Goal: Task Accomplishment & Management: Complete application form

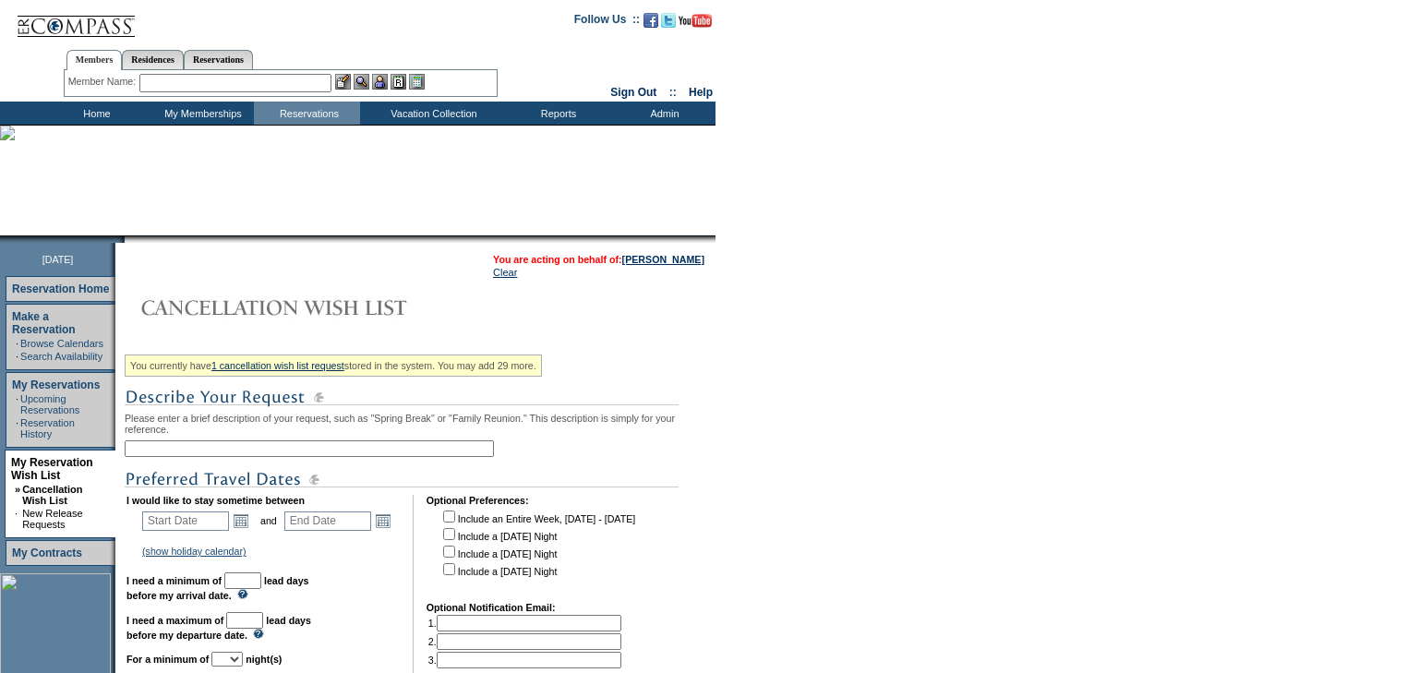
click at [382, 451] on input "text" at bounding box center [309, 448] width 369 height 17
type input "Holiday 2026"
click at [247, 522] on link "Open the calendar popup." at bounding box center [241, 520] width 20 height 20
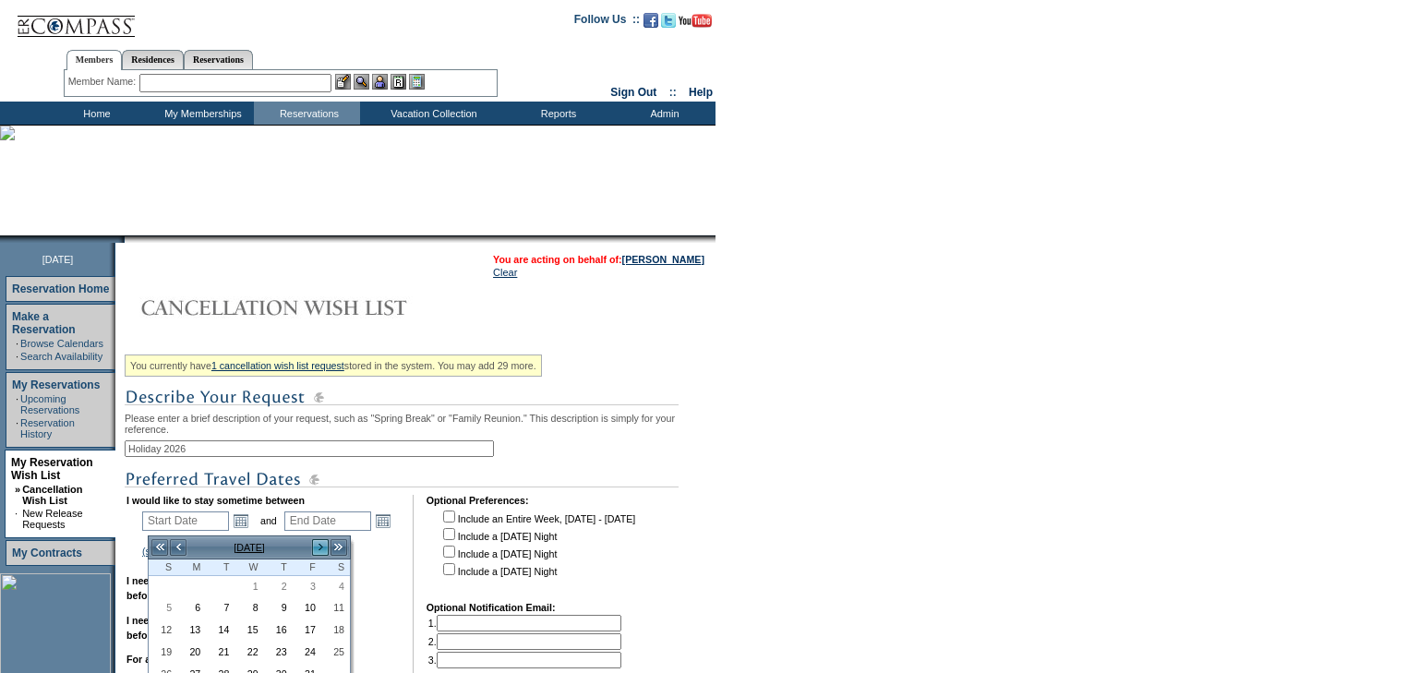
click at [320, 543] on link ">" at bounding box center [320, 547] width 18 height 18
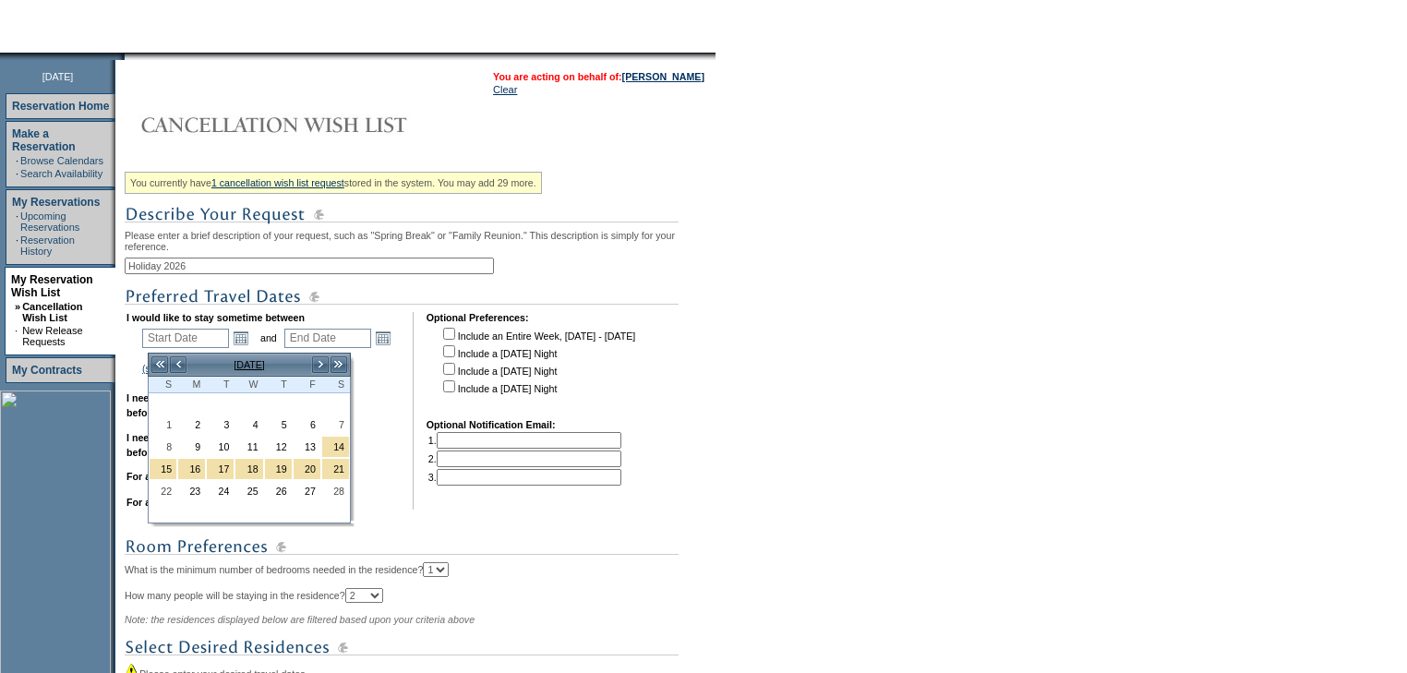
scroll to position [222, 0]
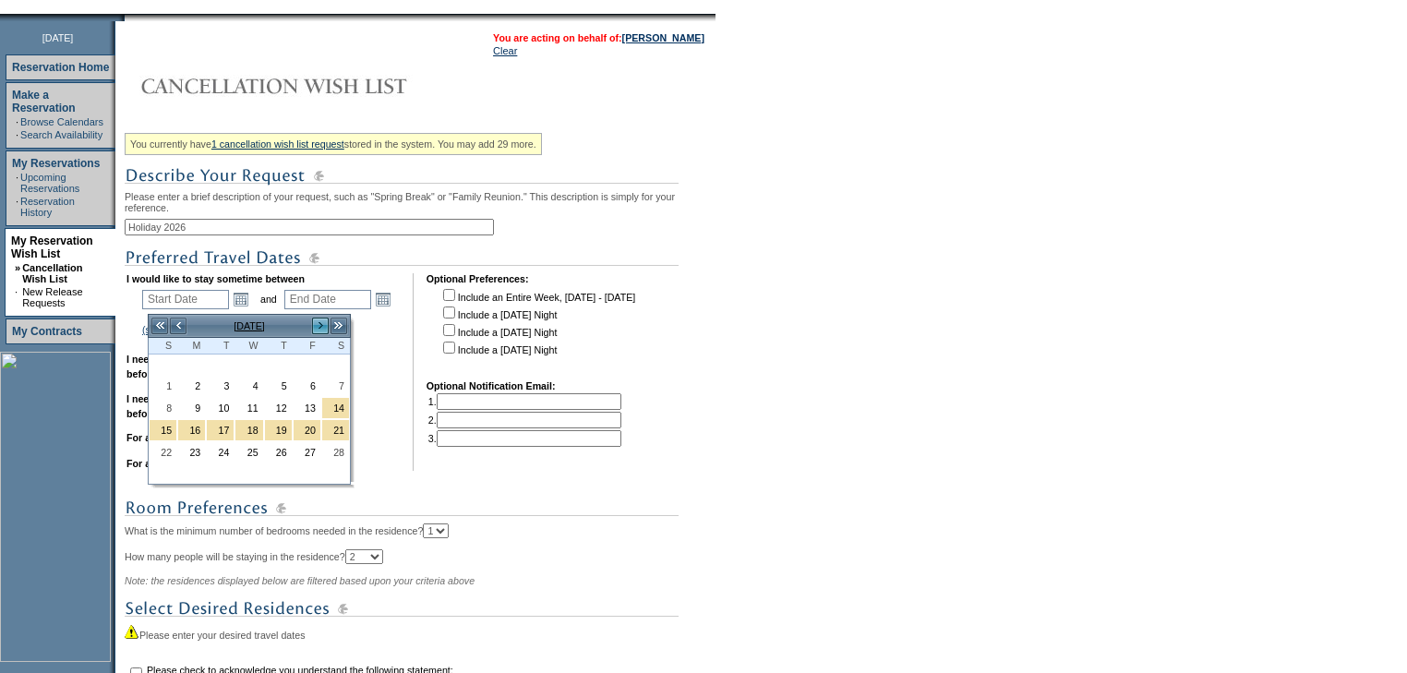
click at [324, 326] on link ">" at bounding box center [320, 326] width 18 height 18
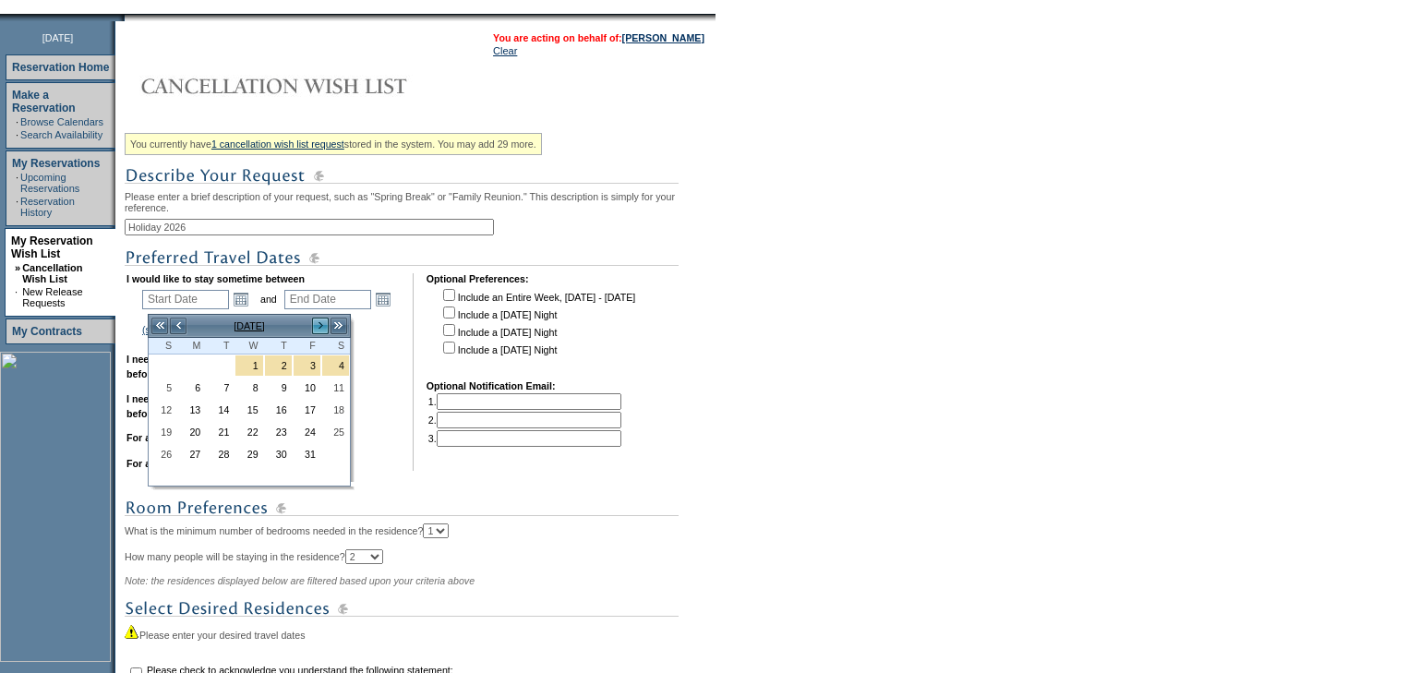
click at [324, 326] on link ">" at bounding box center [320, 326] width 18 height 18
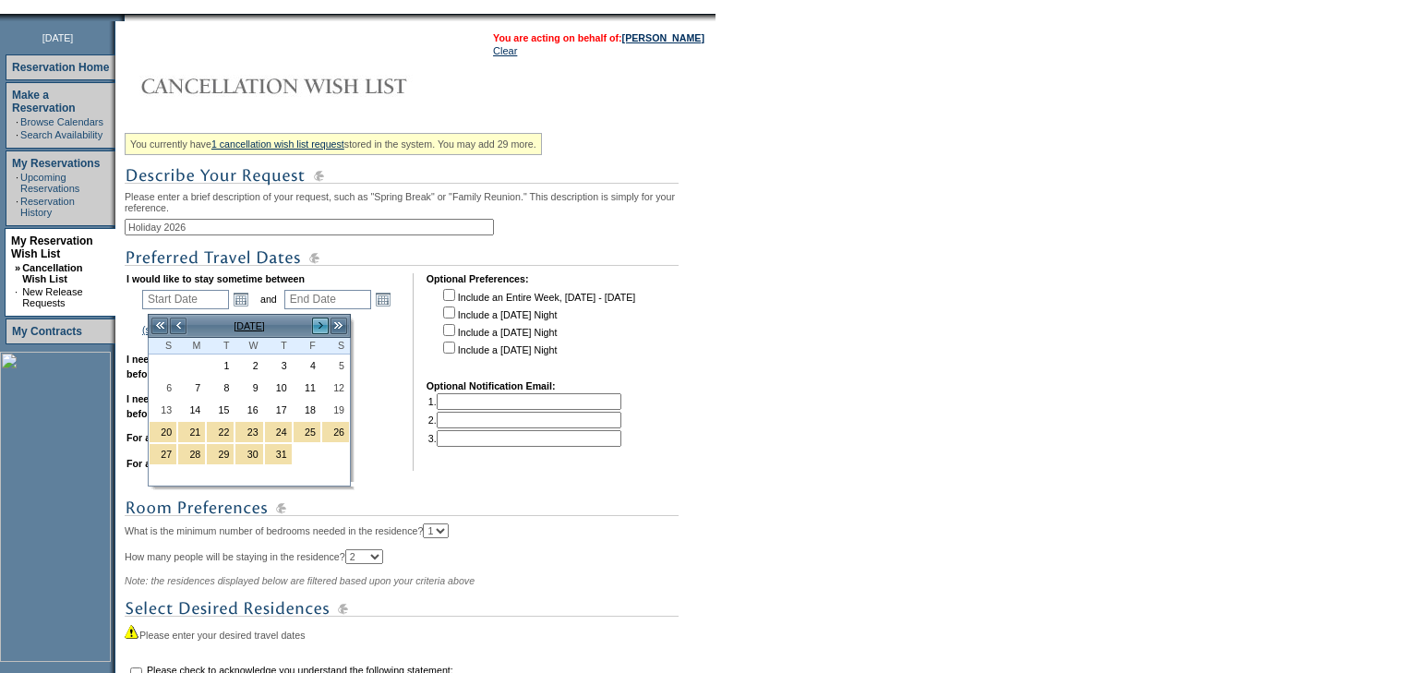
click at [324, 326] on link ">" at bounding box center [320, 326] width 18 height 18
click at [181, 329] on link "<" at bounding box center [178, 326] width 18 height 18
click at [336, 410] on link "19" at bounding box center [335, 410] width 27 height 20
type input "[DATE]"
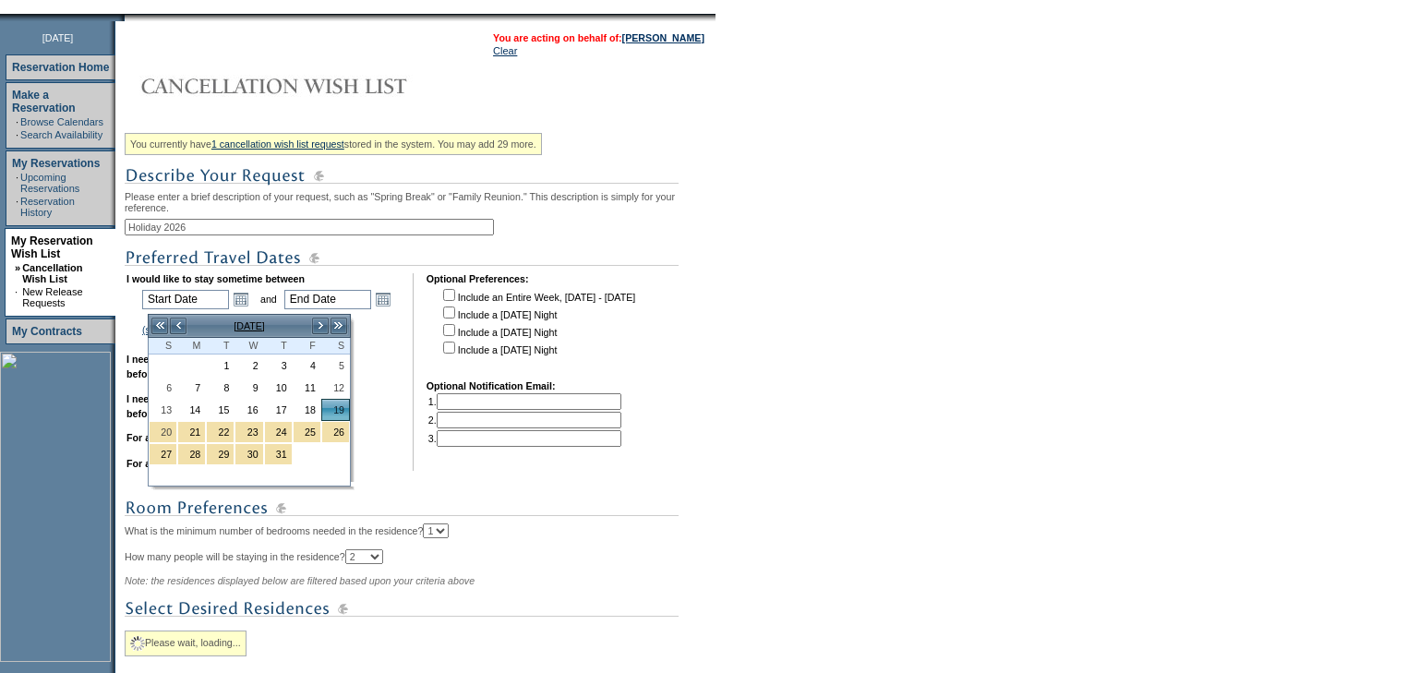
type input "[DATE]"
type input "444"
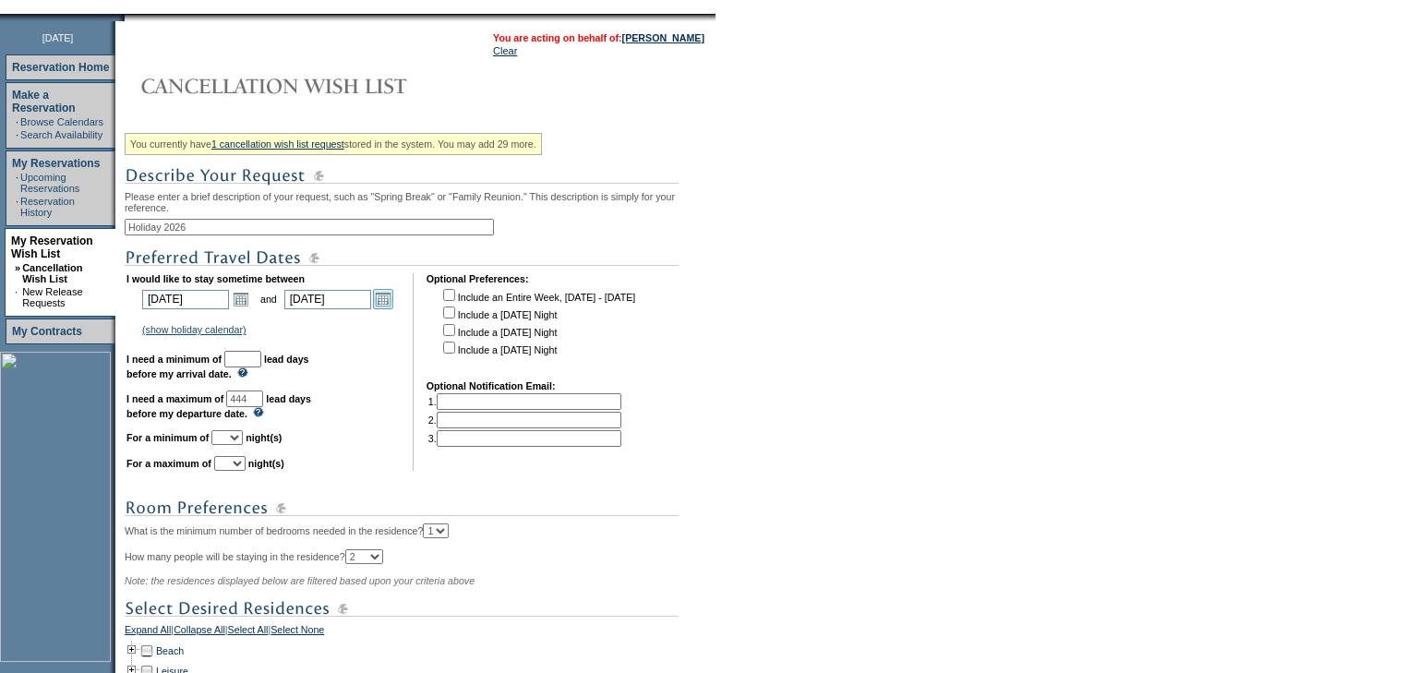
click at [386, 304] on link "Open the calendar popup." at bounding box center [383, 299] width 20 height 20
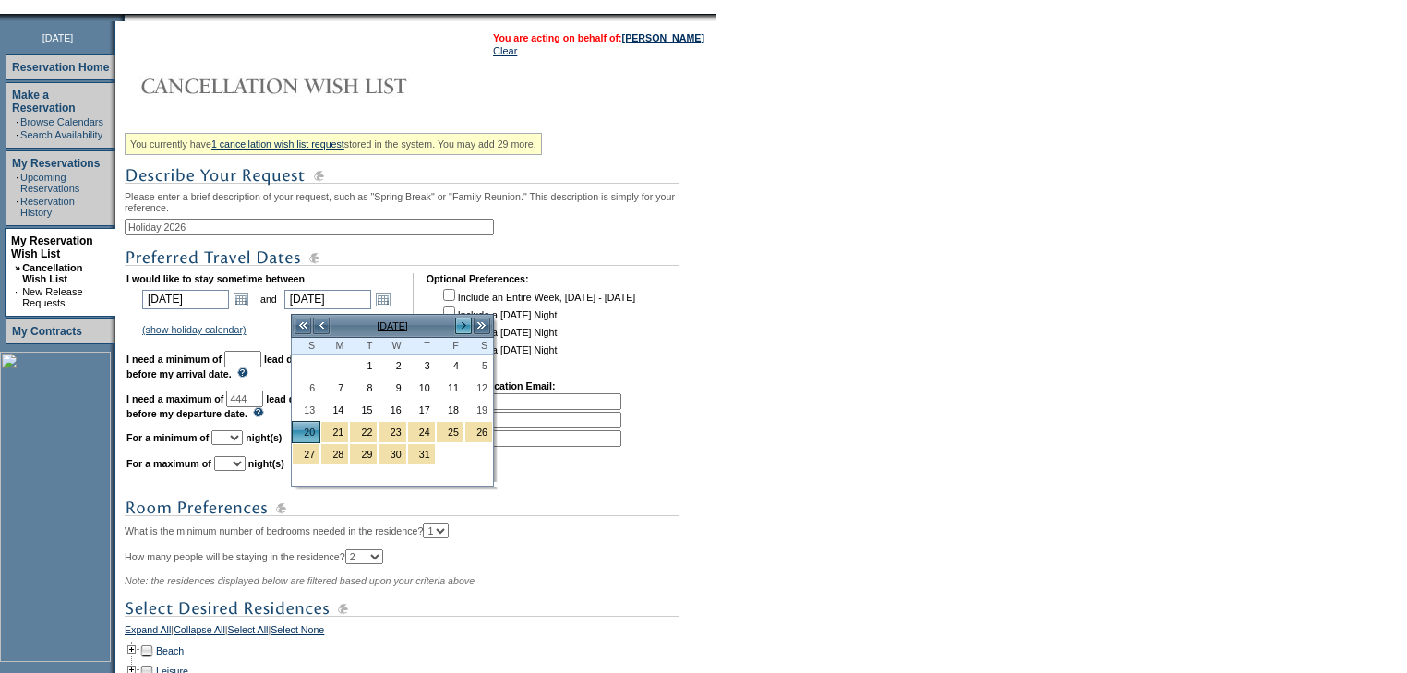
click at [459, 326] on link ">" at bounding box center [463, 326] width 18 height 18
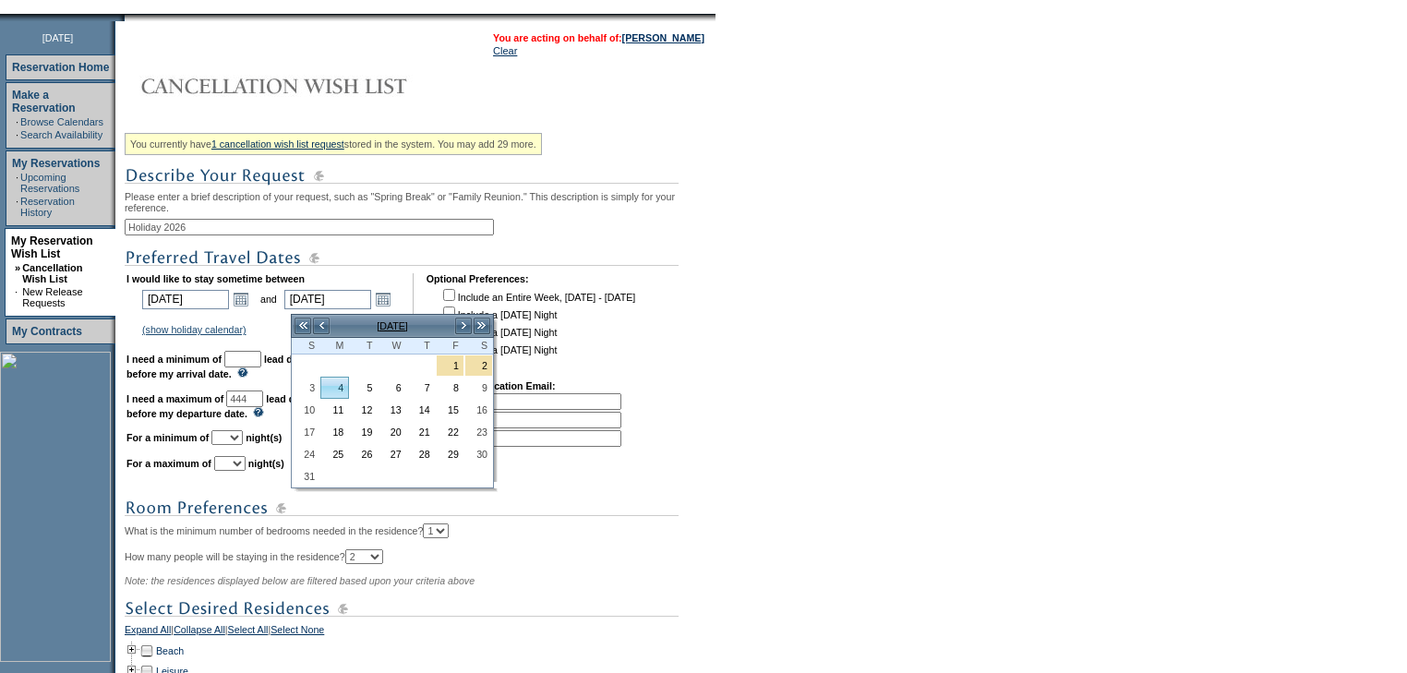
click at [337, 391] on link "4" at bounding box center [334, 388] width 27 height 20
type input "[DATE]"
type input "459"
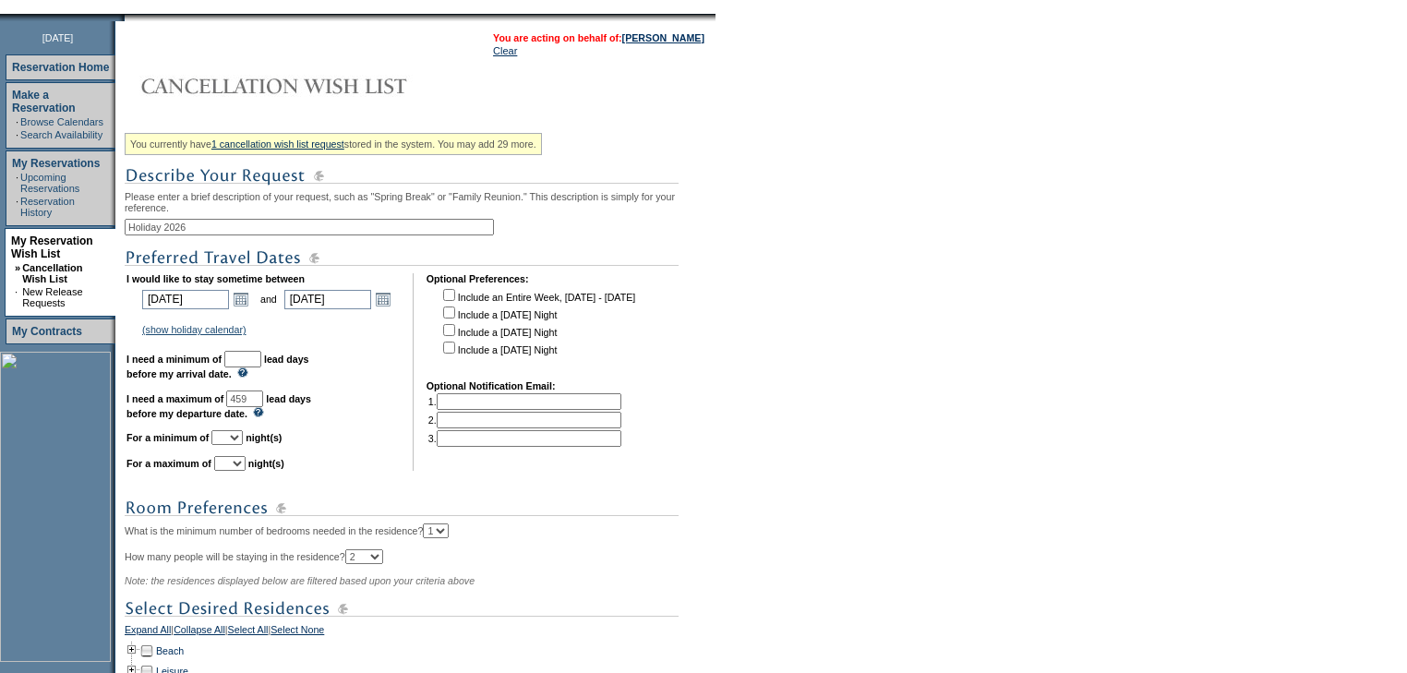
click at [261, 366] on input "text" at bounding box center [242, 359] width 37 height 17
type input "30"
drag, startPoint x: 247, startPoint y: 450, endPoint x: 246, endPoint y: 438, distance: 11.2
click at [243, 445] on select "1 2 3 4 5 6 7 8 9 10 11 12 13 14" at bounding box center [226, 437] width 31 height 15
select select "6"
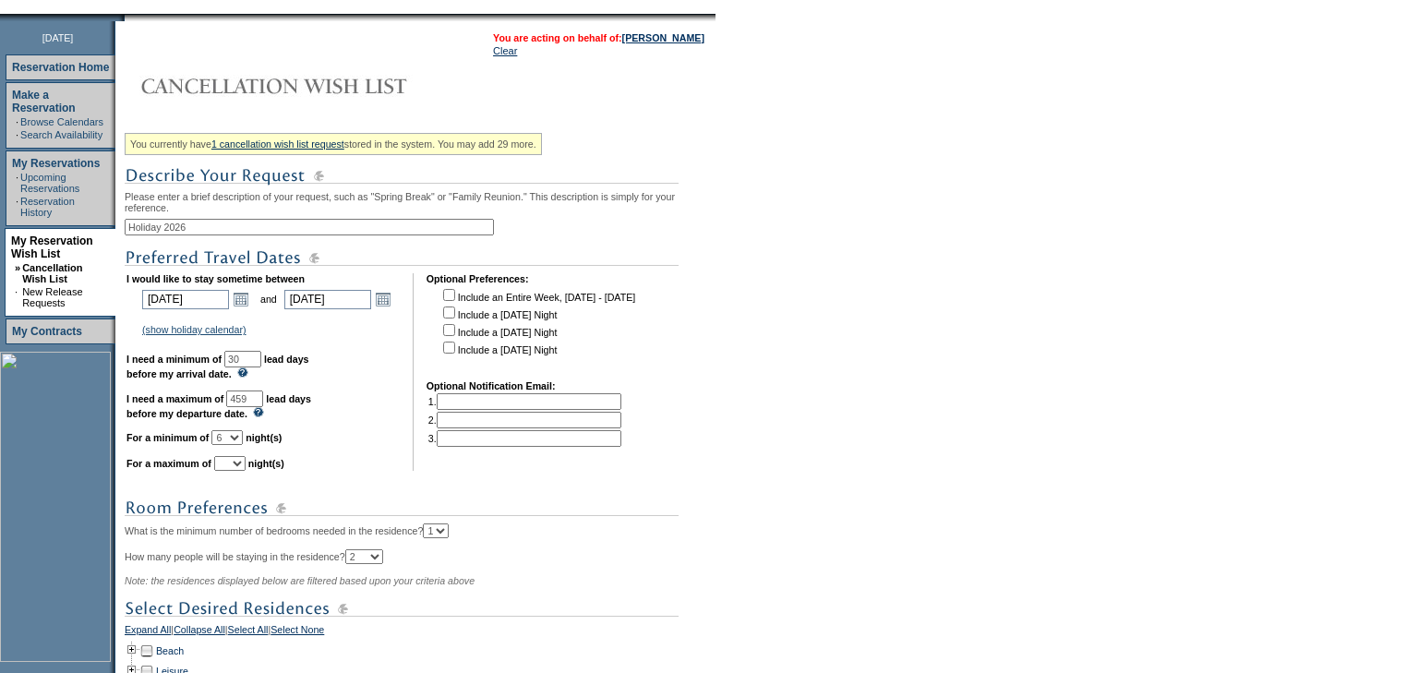
click at [234, 438] on select "1 2 3 4 5 6 7 8 9 10 11 12 13 14" at bounding box center [226, 437] width 31 height 15
click at [246, 470] on select "1 2 3 4 5 6 7 8 9 10 11 12 13 14" at bounding box center [229, 463] width 31 height 15
select select "7"
click at [236, 463] on select "1 2 3 4 5 6 7 8 9 10 11 12 13 14" at bounding box center [229, 463] width 31 height 15
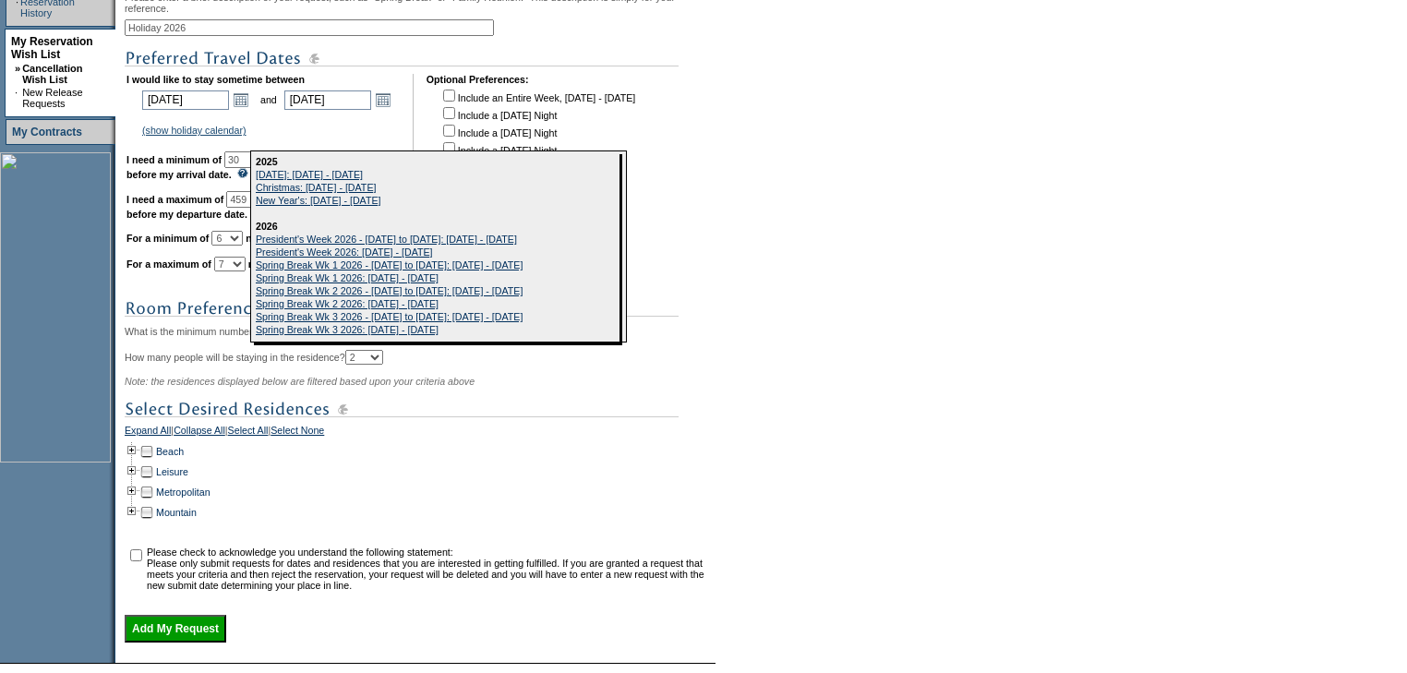
scroll to position [517, 0]
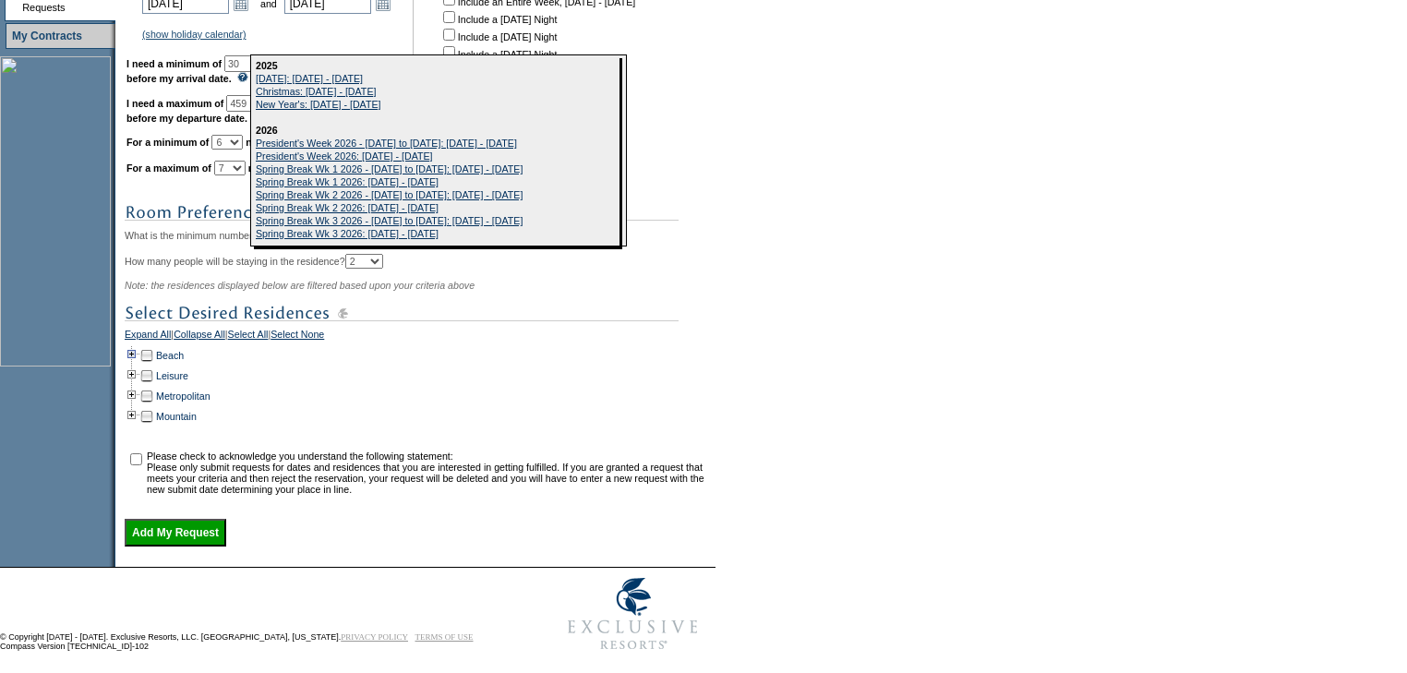
click at [139, 366] on td at bounding box center [132, 355] width 15 height 20
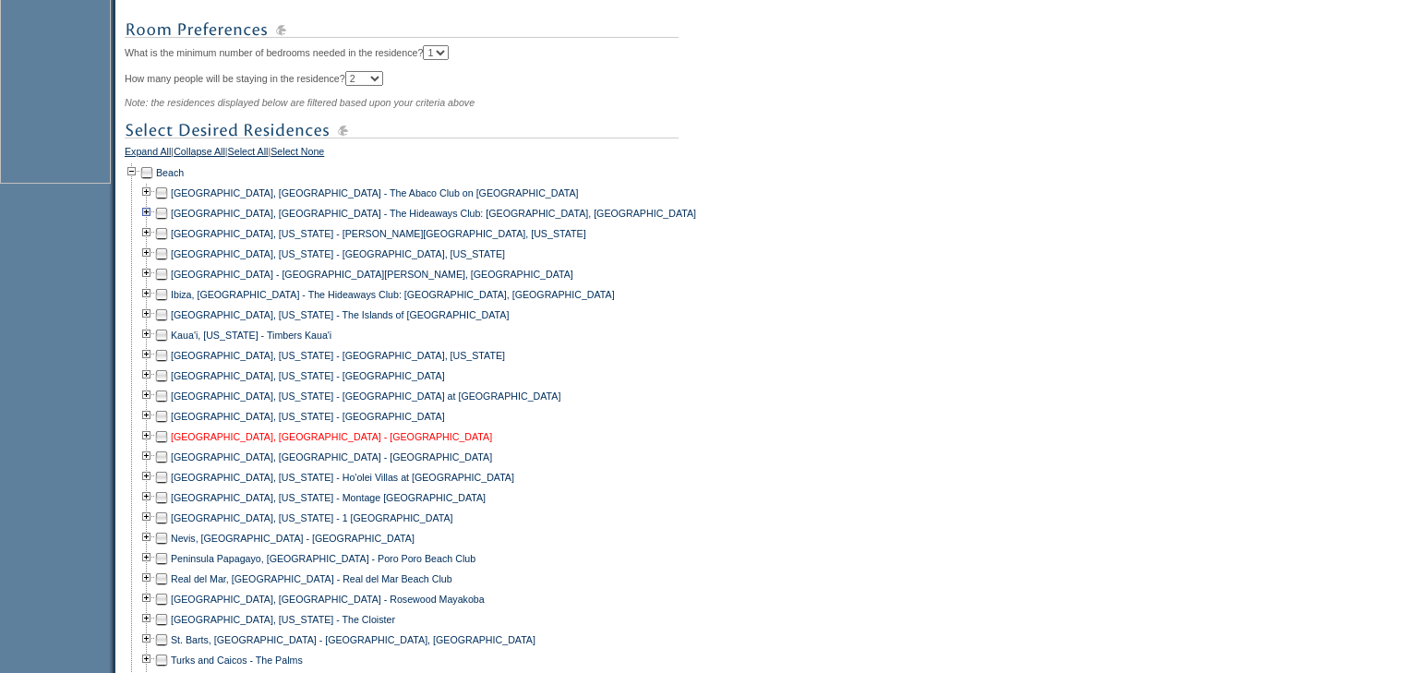
scroll to position [738, 0]
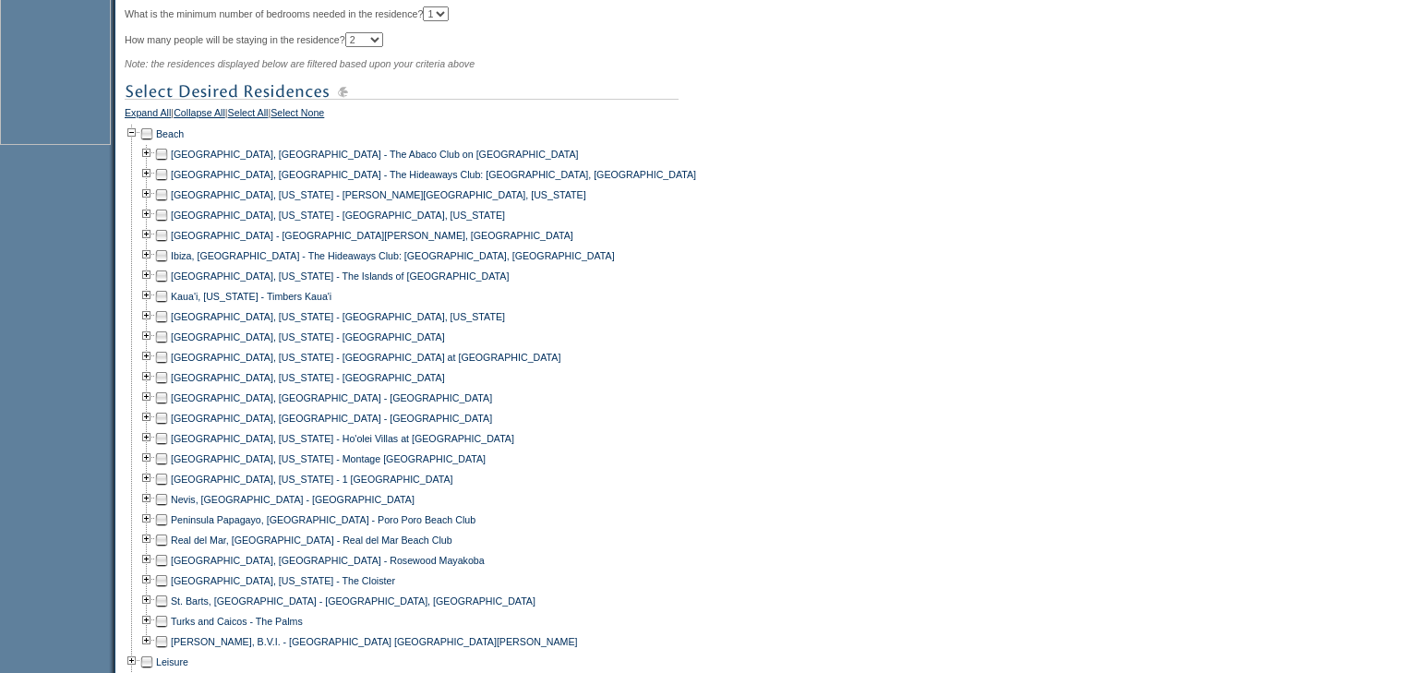
click at [169, 449] on td at bounding box center [161, 438] width 15 height 20
click at [169, 469] on td at bounding box center [161, 459] width 15 height 20
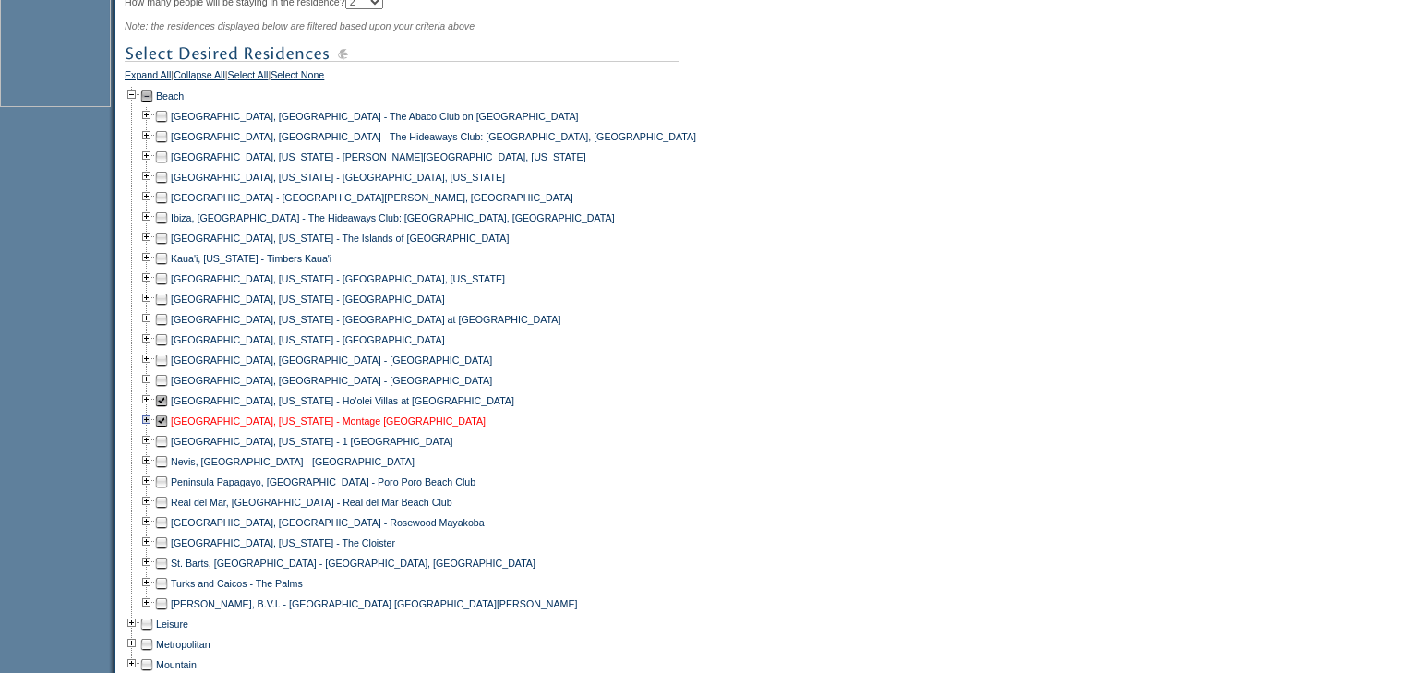
scroll to position [812, 0]
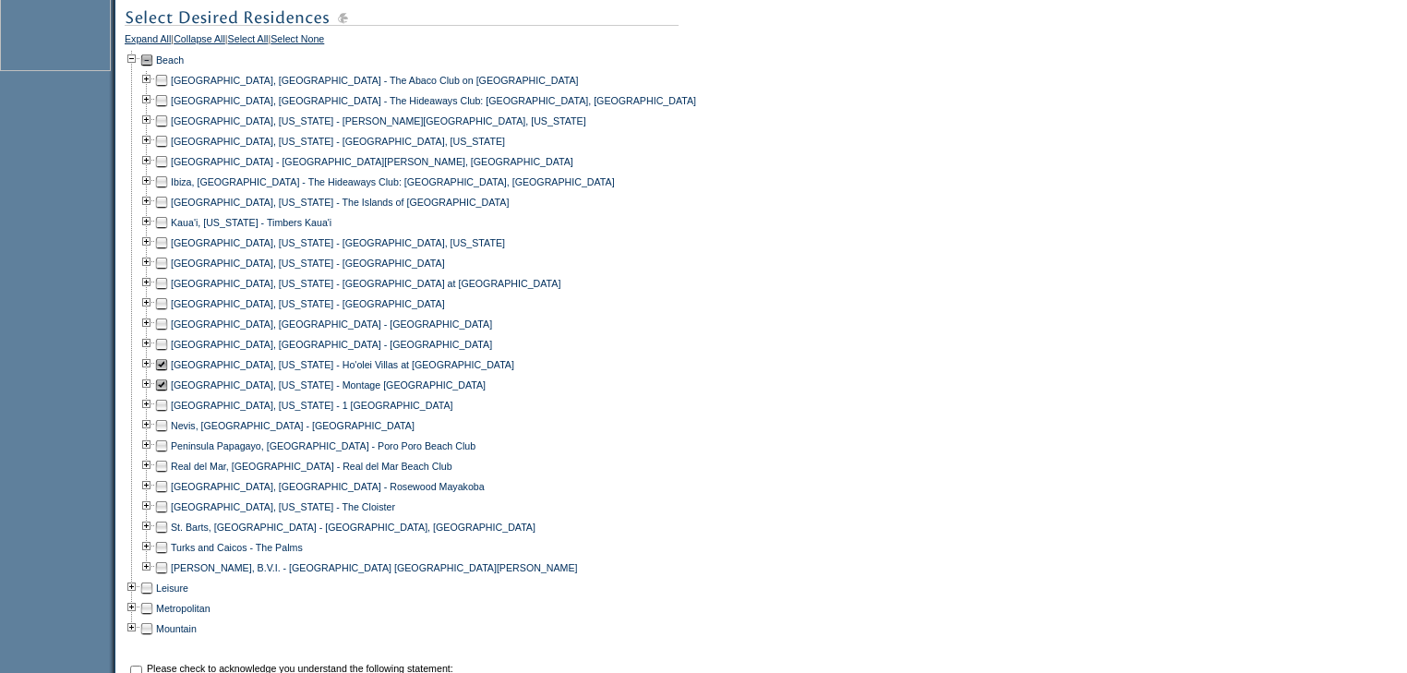
click at [168, 334] on td at bounding box center [161, 324] width 15 height 20
click at [162, 354] on td at bounding box center [161, 344] width 15 height 20
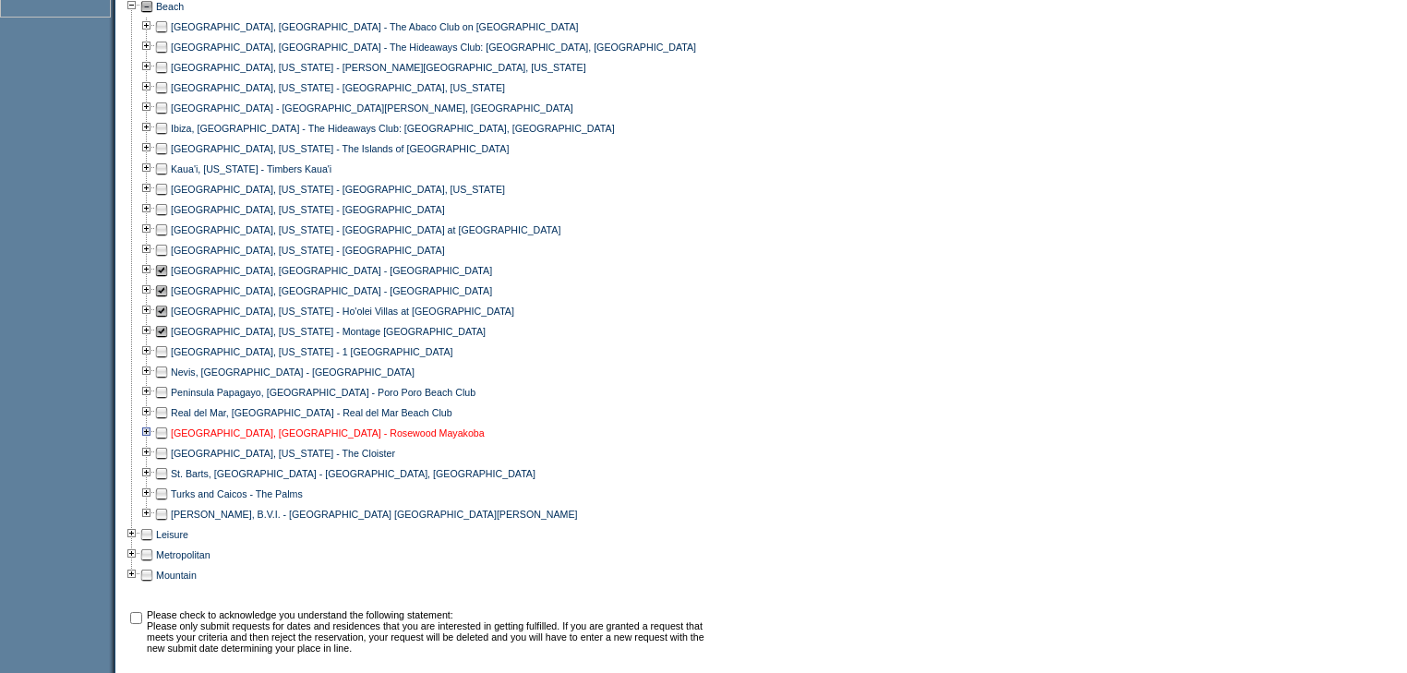
scroll to position [1056, 0]
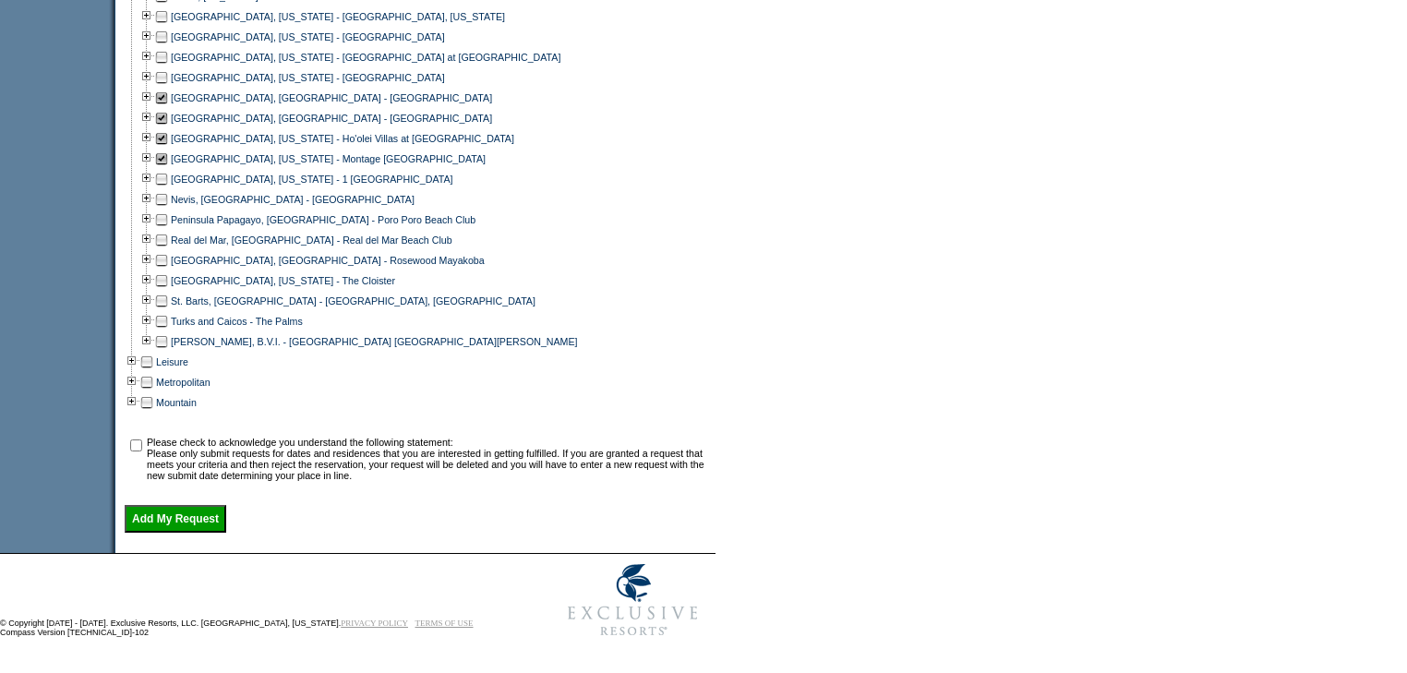
click at [142, 443] on input "checkbox" at bounding box center [136, 445] width 12 height 12
checkbox input "true"
click at [169, 234] on td at bounding box center [161, 240] width 15 height 20
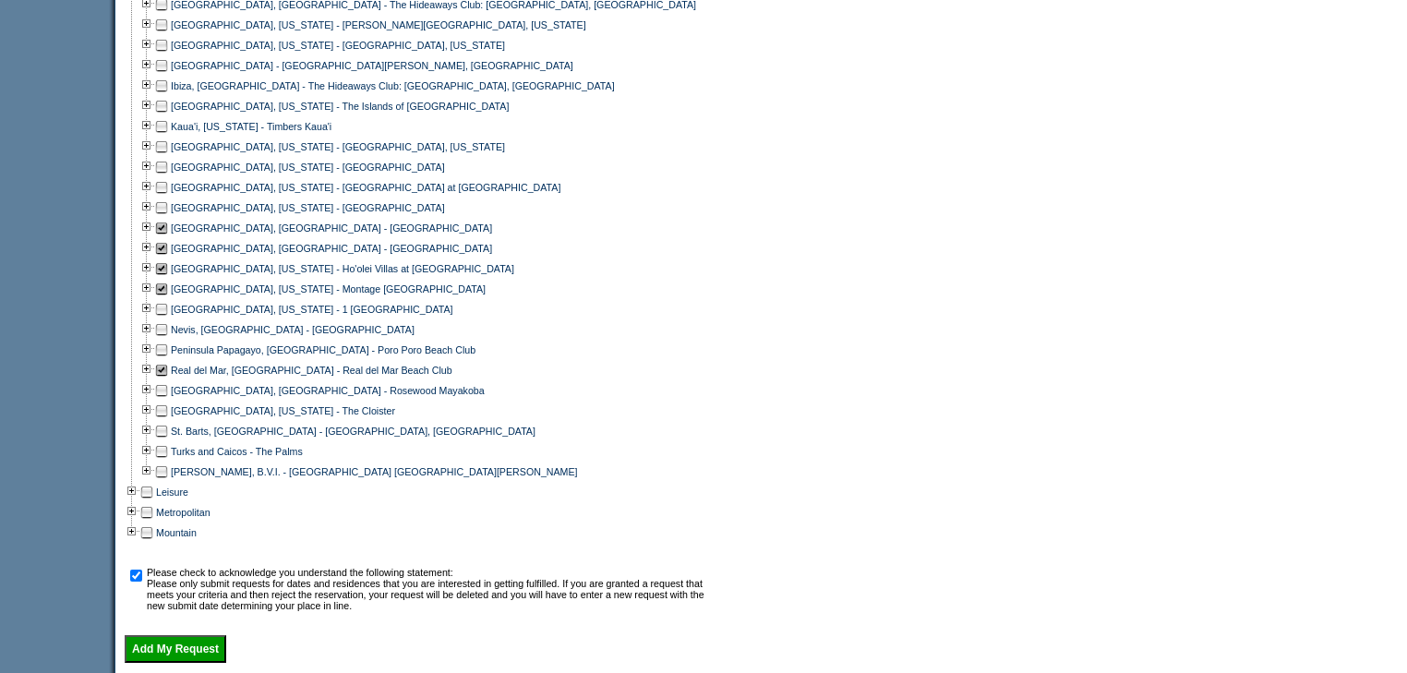
scroll to position [834, 0]
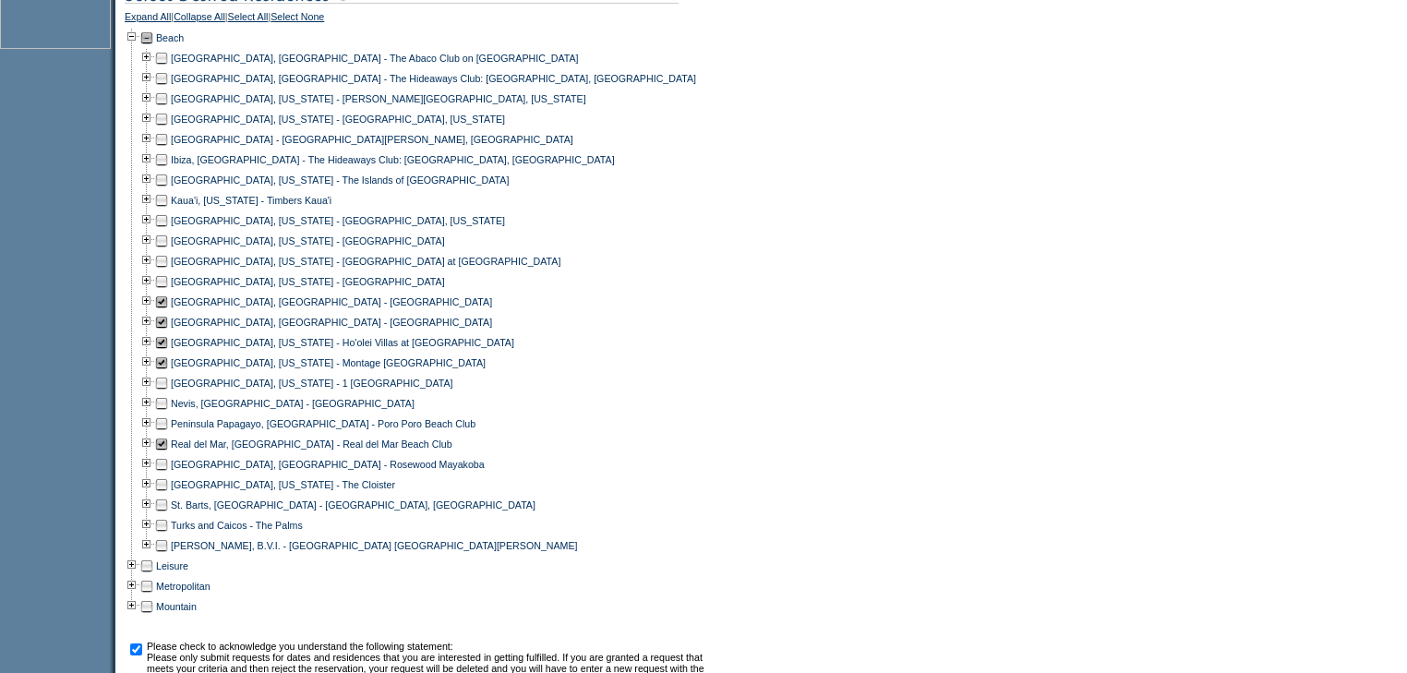
click at [166, 150] on td at bounding box center [161, 139] width 15 height 20
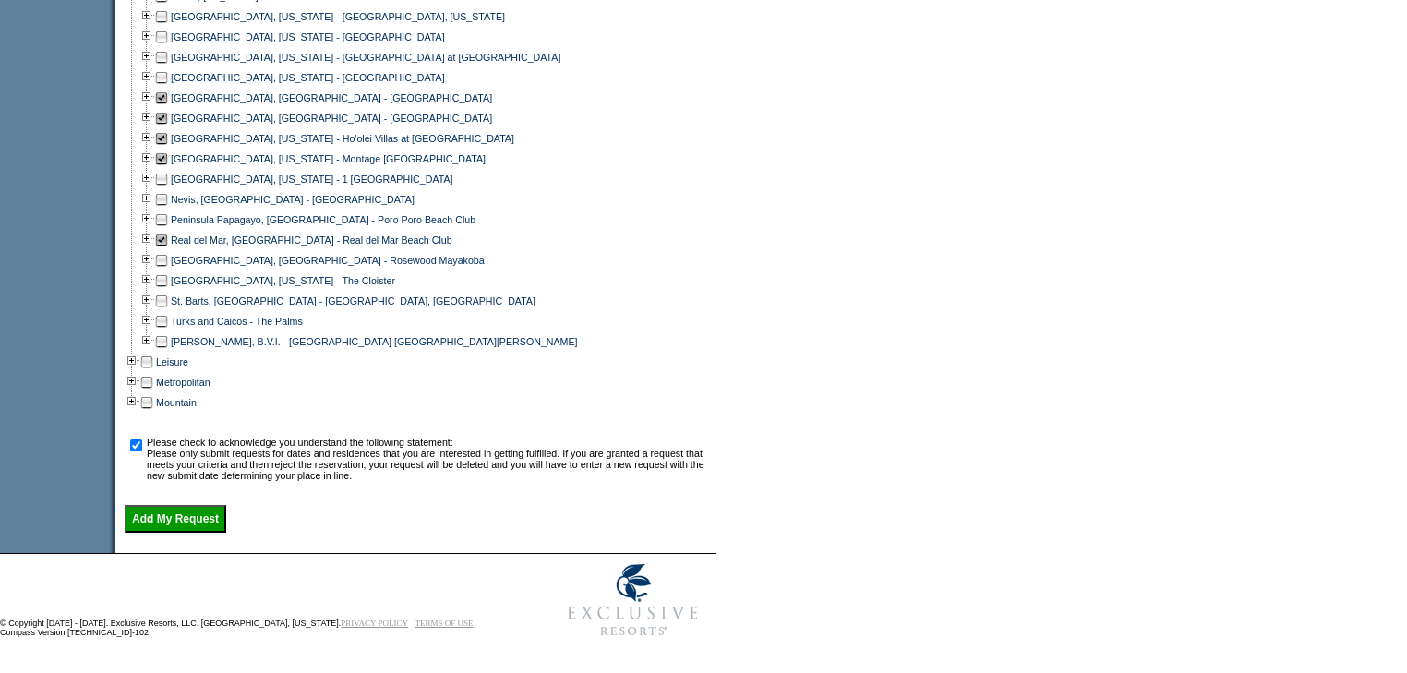
scroll to position [1056, 0]
click at [194, 517] on input "Add My Request" at bounding box center [176, 519] width 102 height 28
